Goal: Task Accomplishment & Management: Use online tool/utility

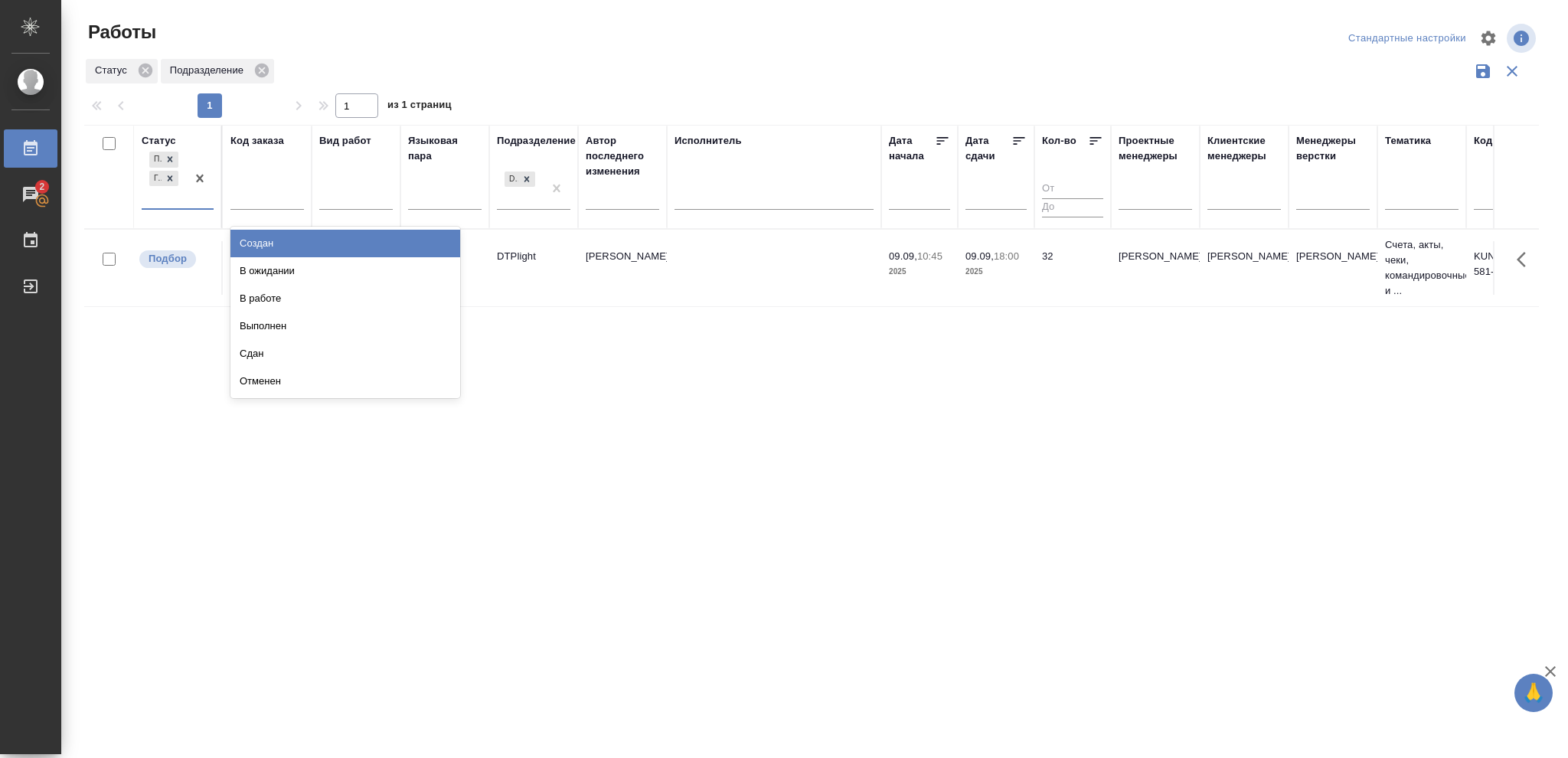
click at [203, 194] on div at bounding box center [199, 178] width 28 height 59
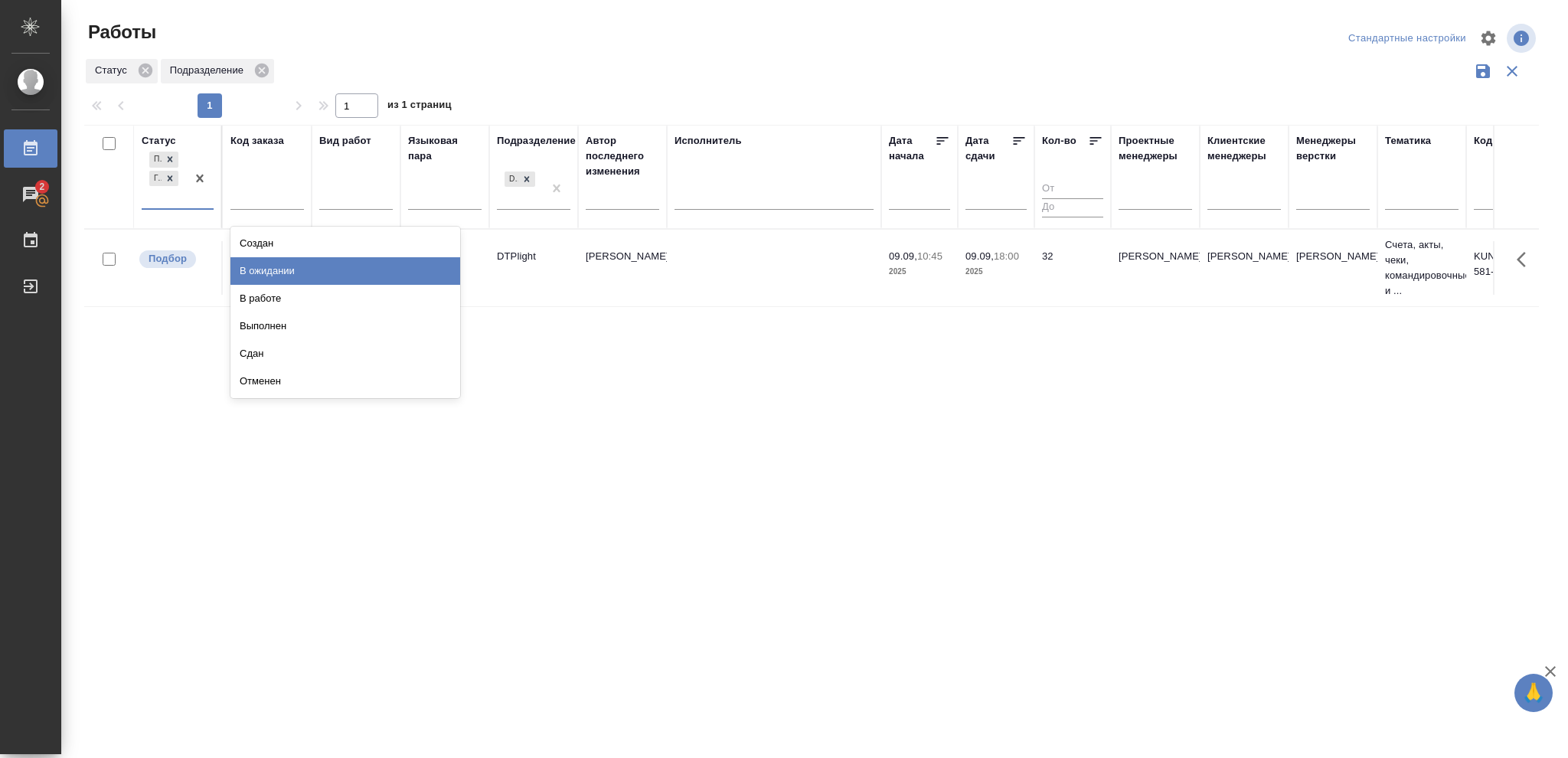
drag, startPoint x: 303, startPoint y: 259, endPoint x: 418, endPoint y: 268, distance: 115.4
click at [314, 259] on div "В ожидании" at bounding box center [345, 270] width 230 height 28
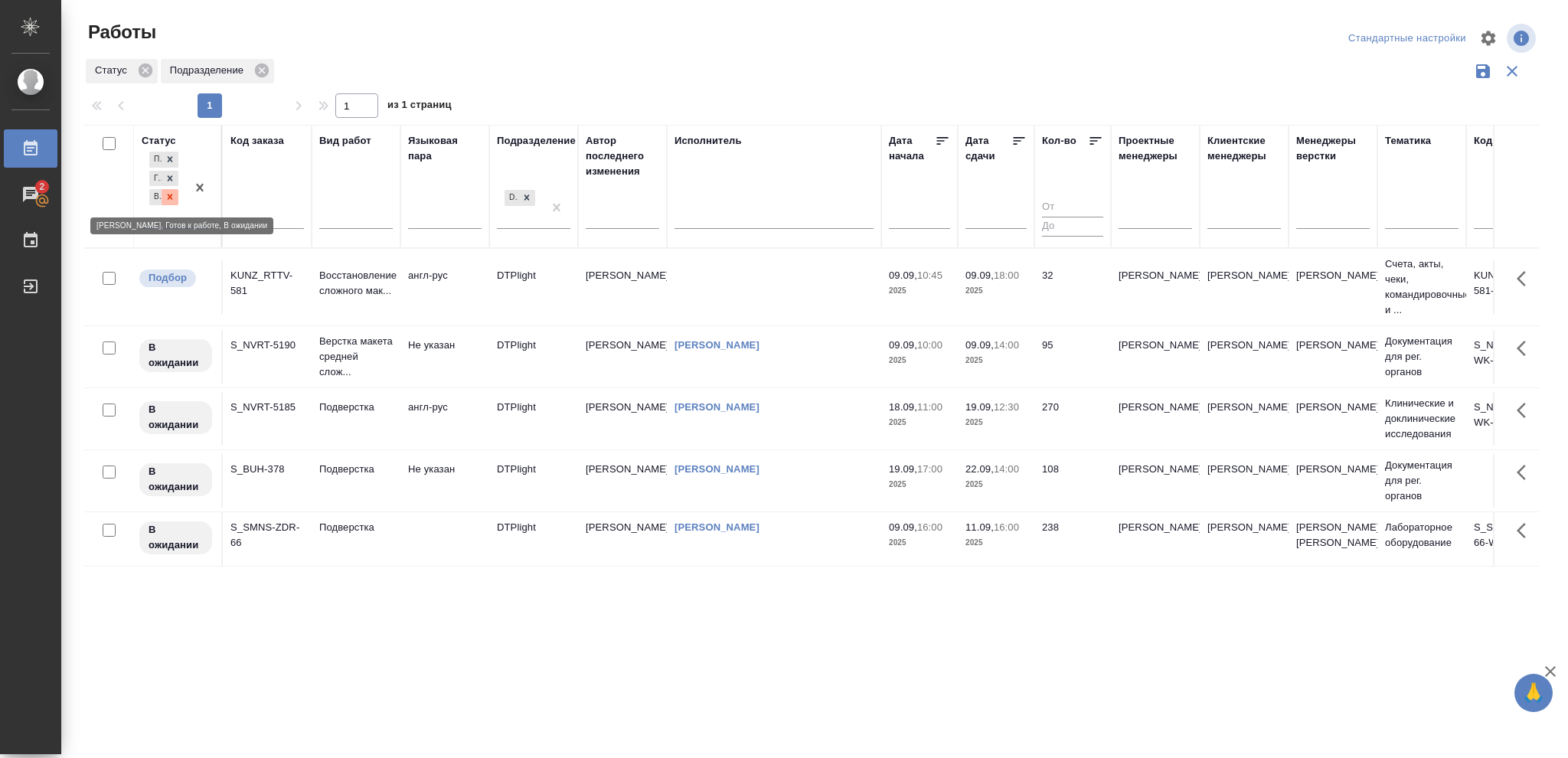
click at [175, 196] on icon at bounding box center [170, 196] width 11 height 11
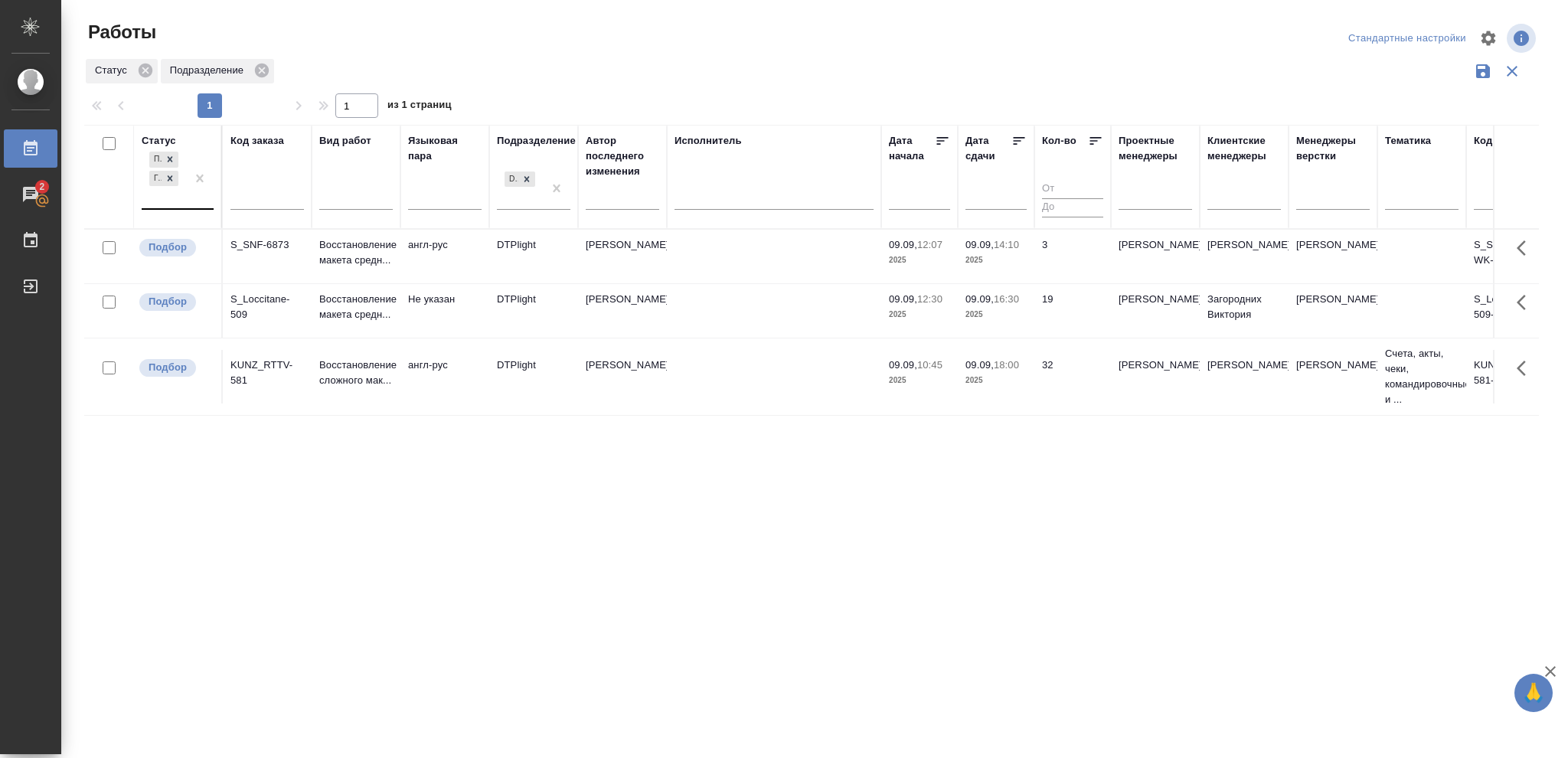
click at [1083, 330] on td "19" at bounding box center [1072, 310] width 77 height 54
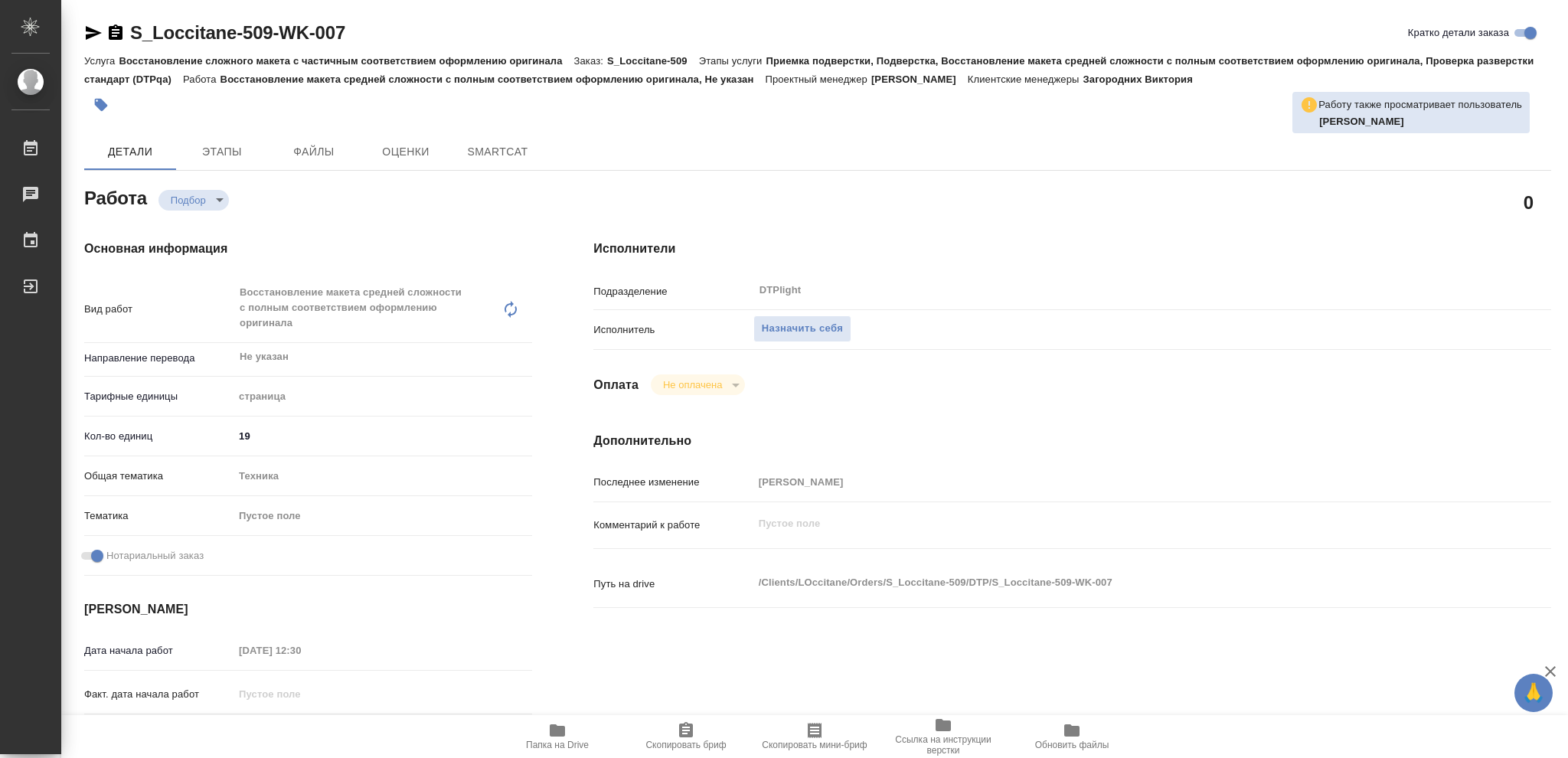
type textarea "x"
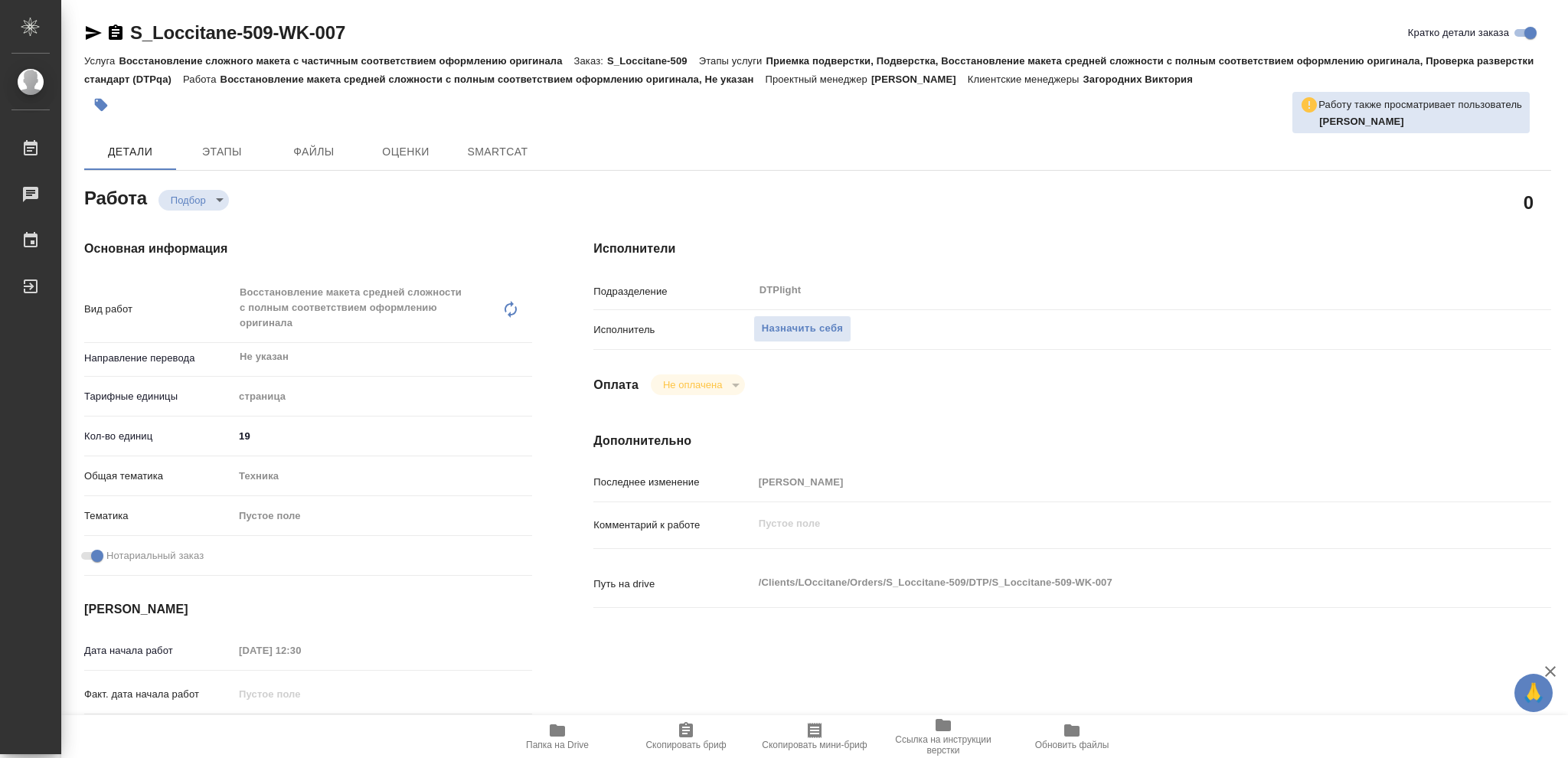
type textarea "x"
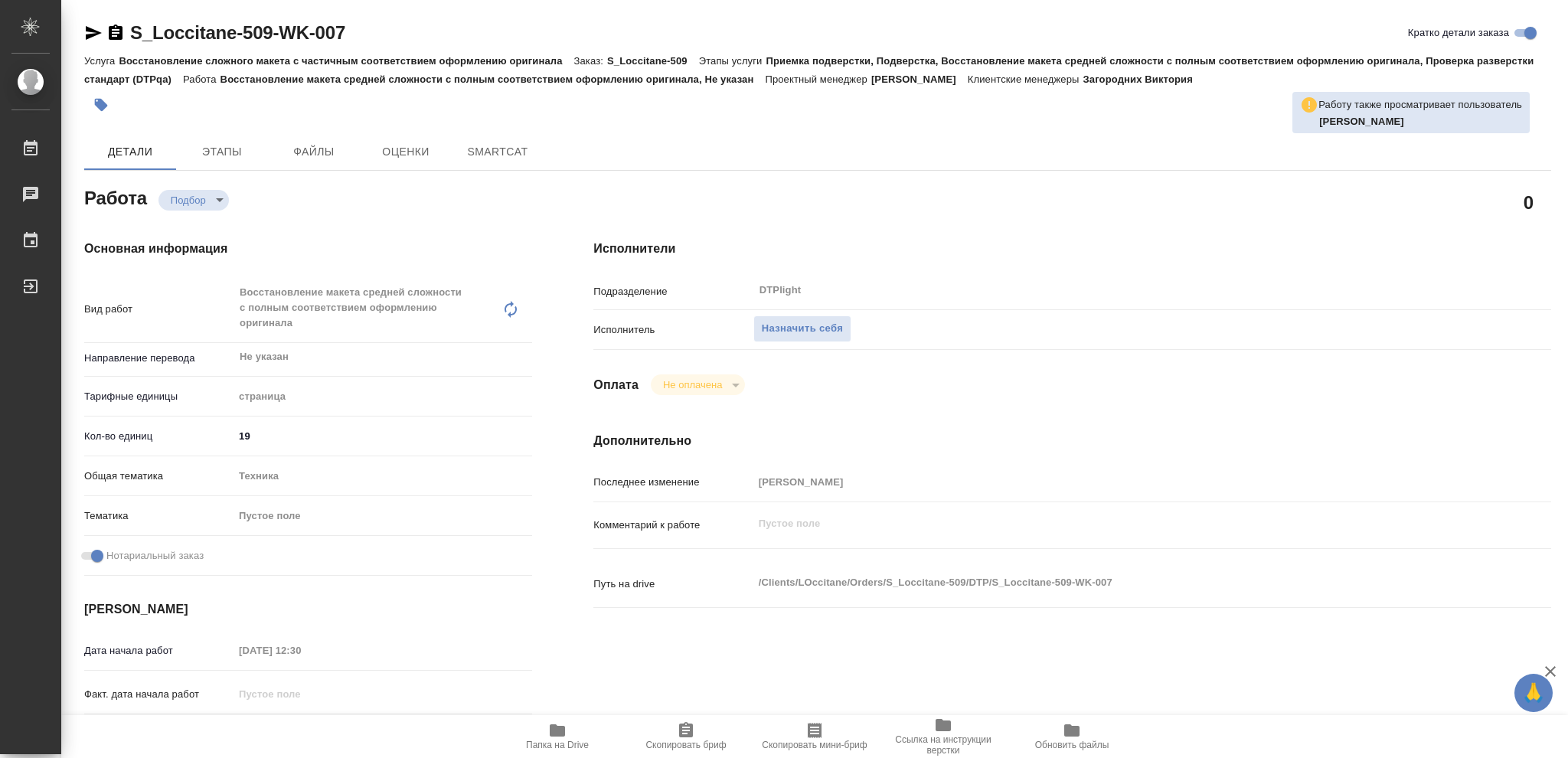
type textarea "x"
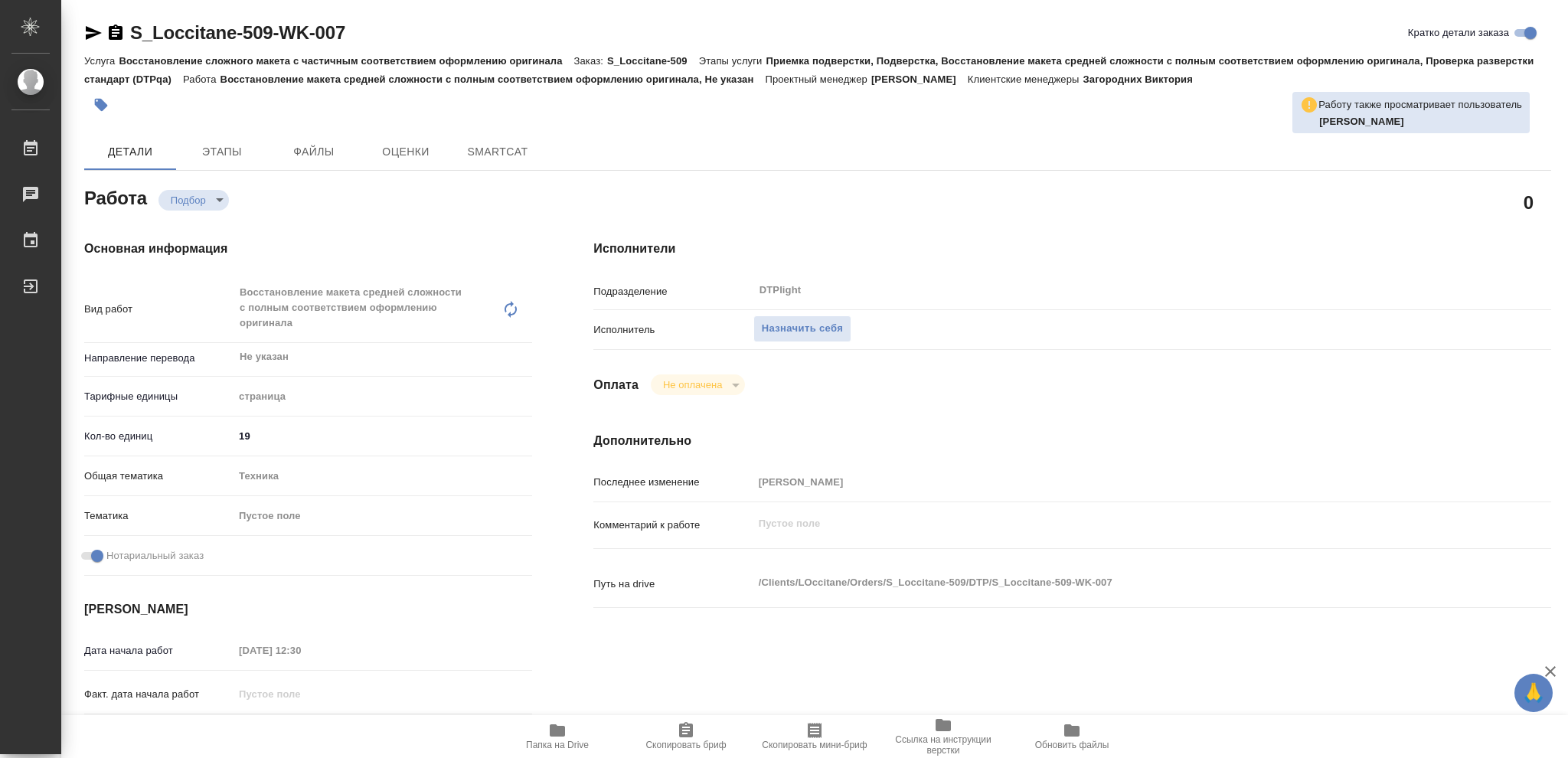
type textarea "x"
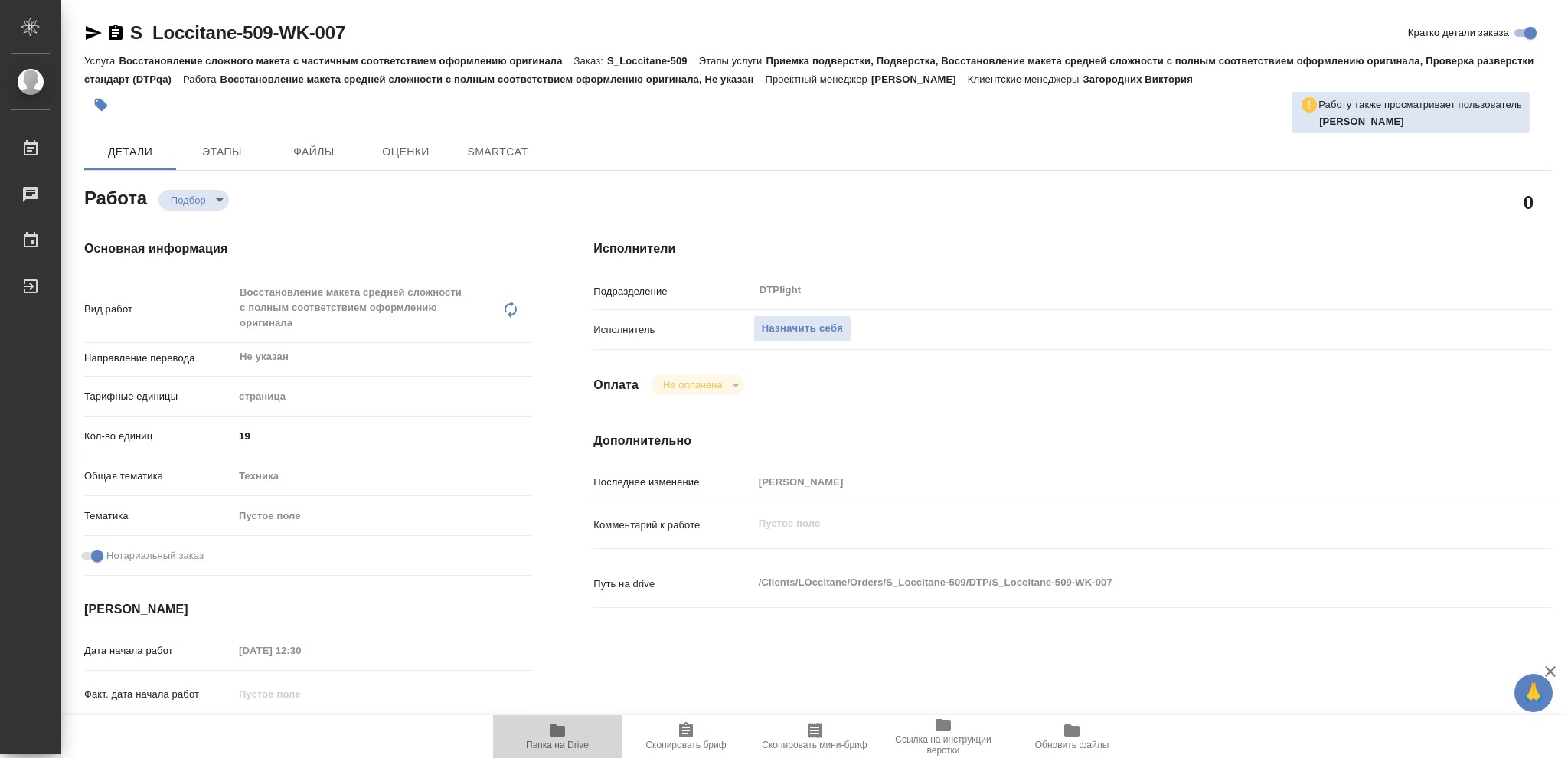
click at [568, 737] on span "Папка на Drive" at bounding box center [557, 736] width 110 height 29
type textarea "x"
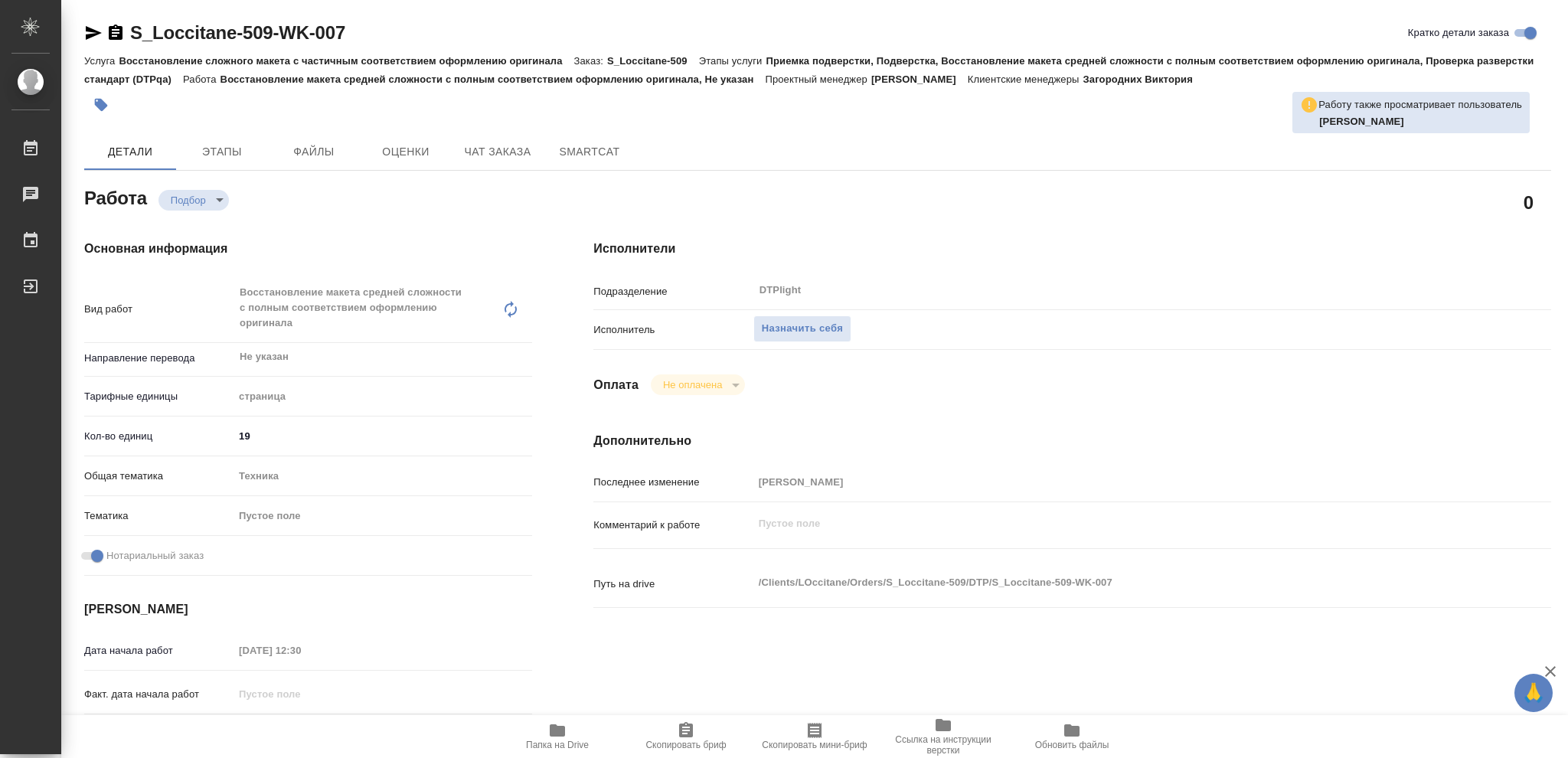
type textarea "x"
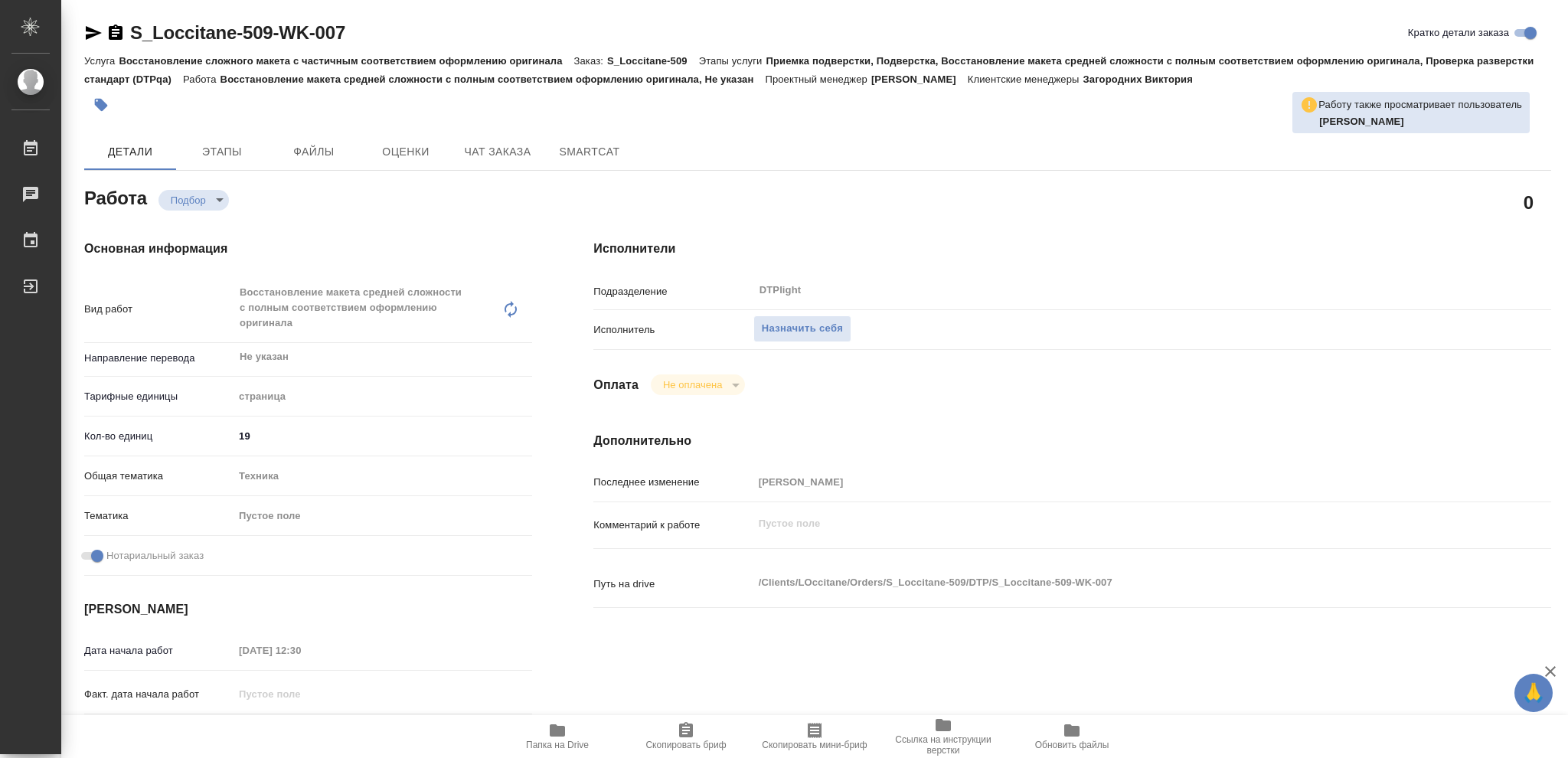
type textarea "x"
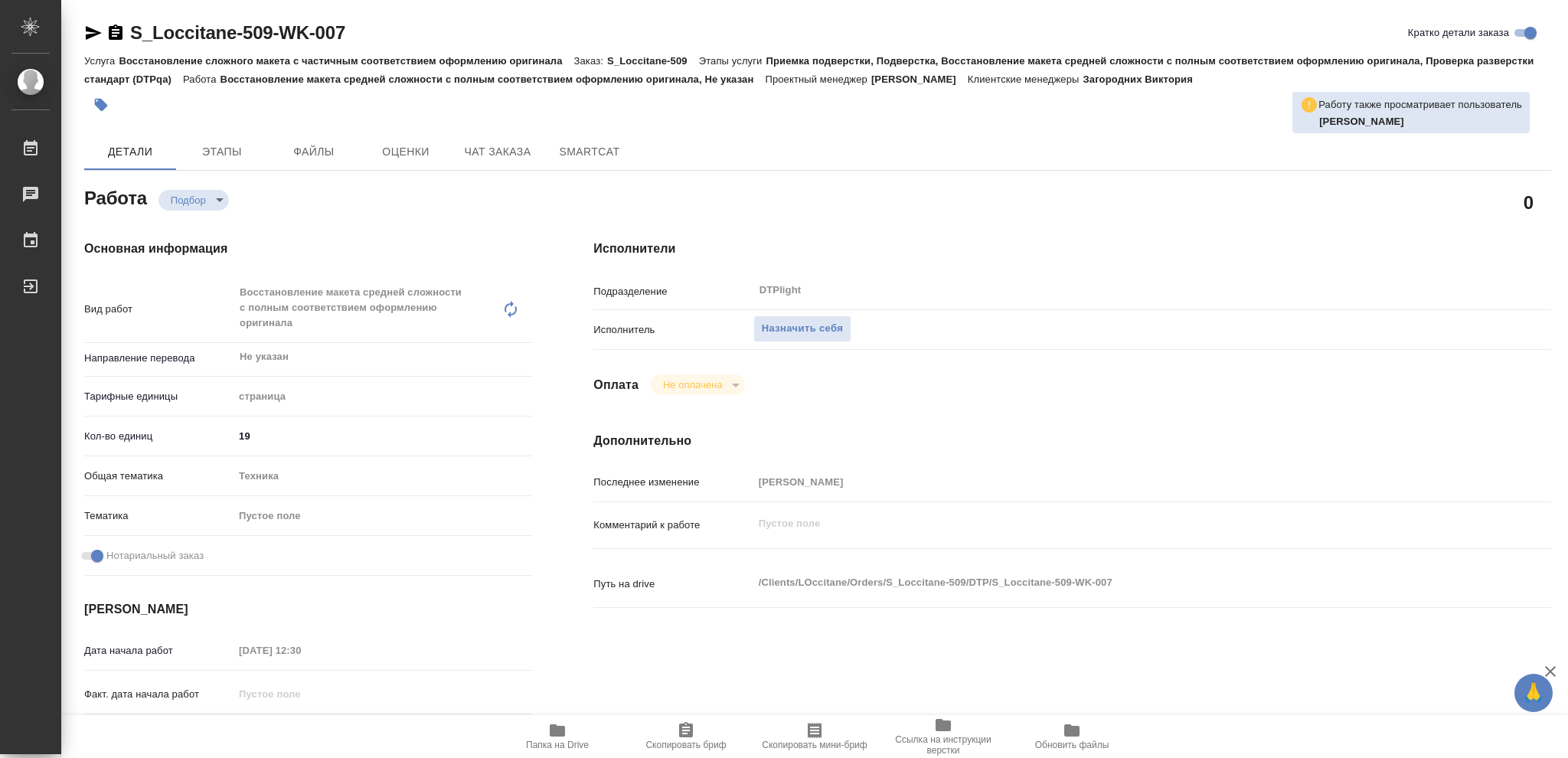
type textarea "x"
